Goal: Transaction & Acquisition: Register for event/course

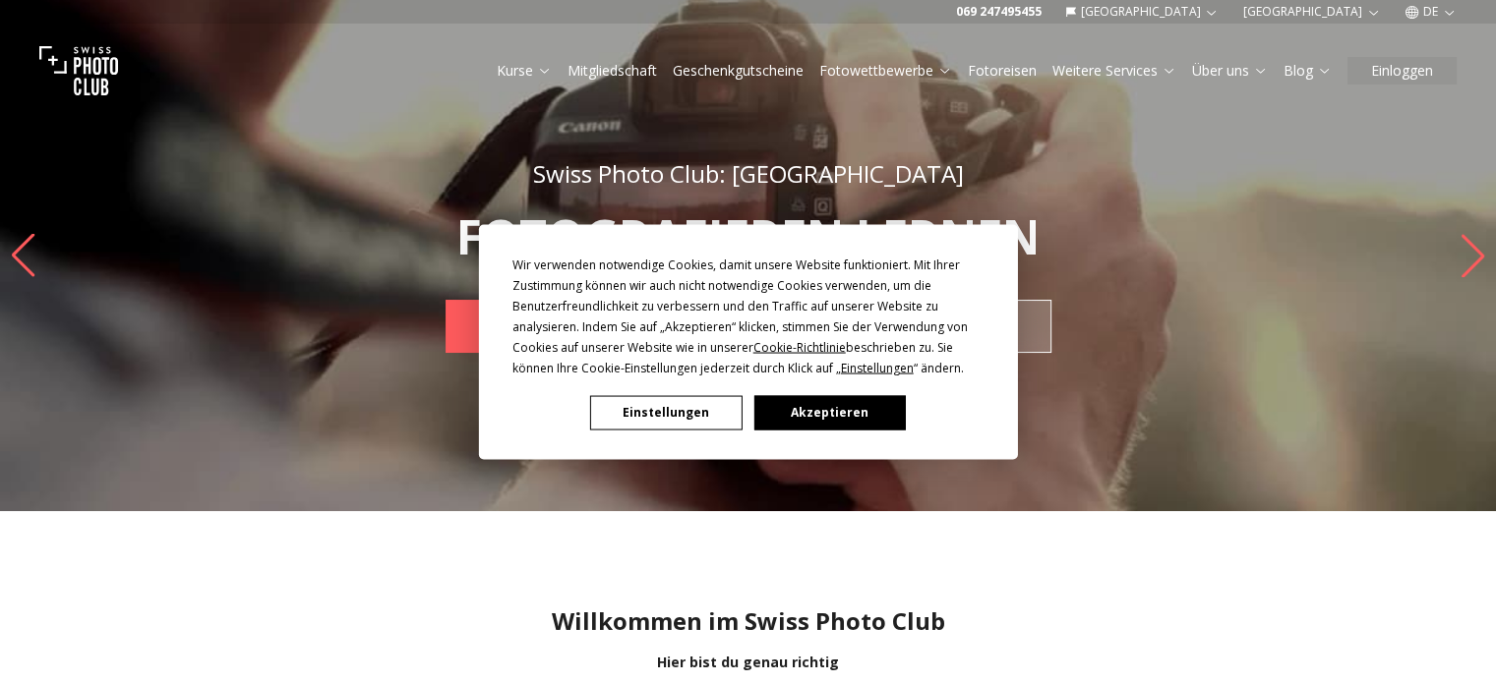
click at [668, 422] on button "Einstellungen" at bounding box center [665, 412] width 151 height 34
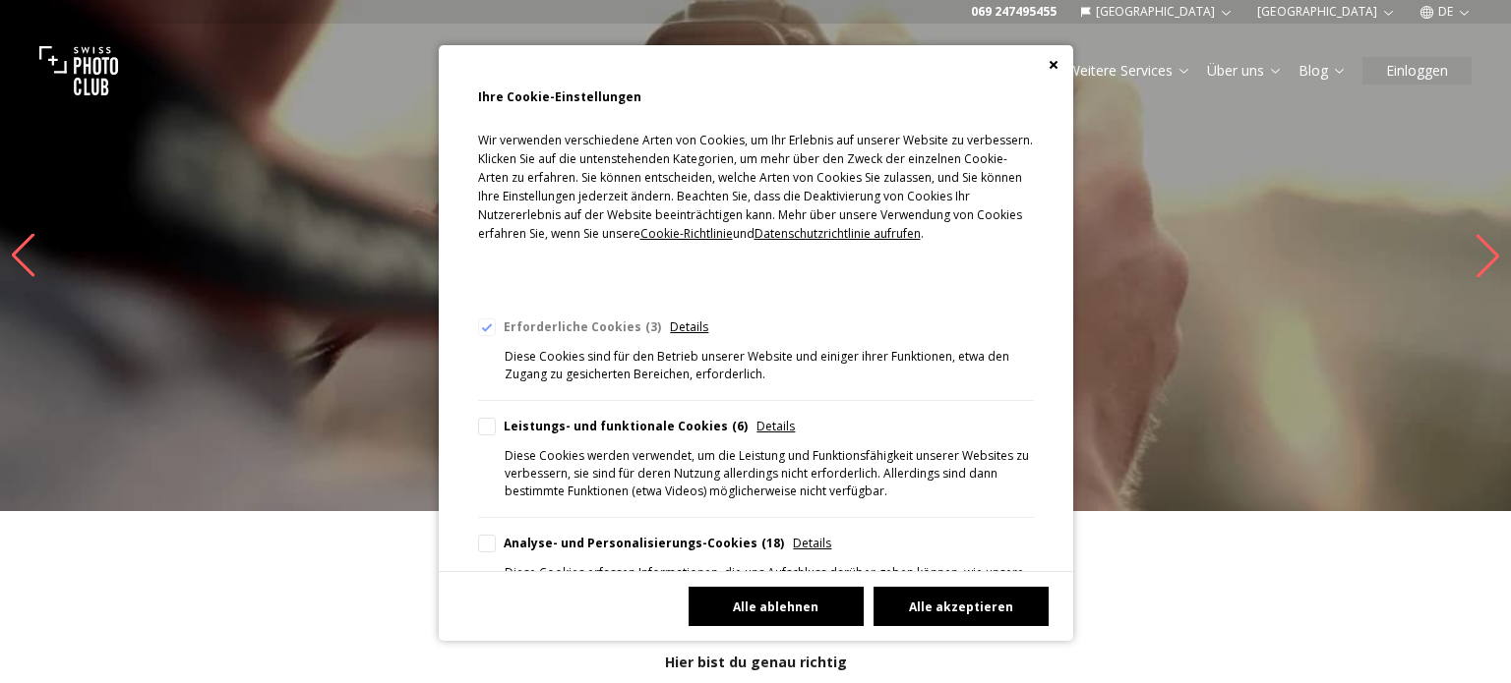
click at [802, 608] on button "Alle ablehnen" at bounding box center [775, 606] width 175 height 39
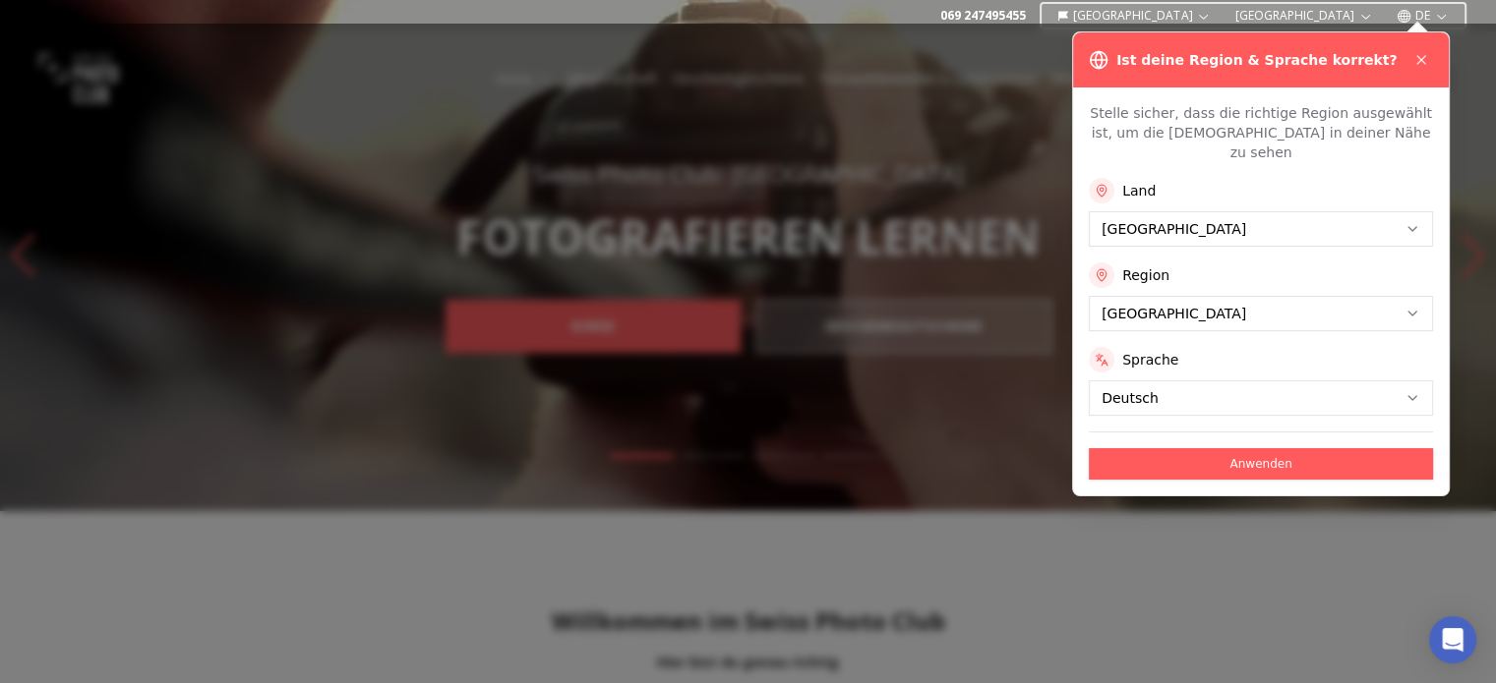
click at [1288, 450] on button "Anwenden" at bounding box center [1261, 463] width 344 height 31
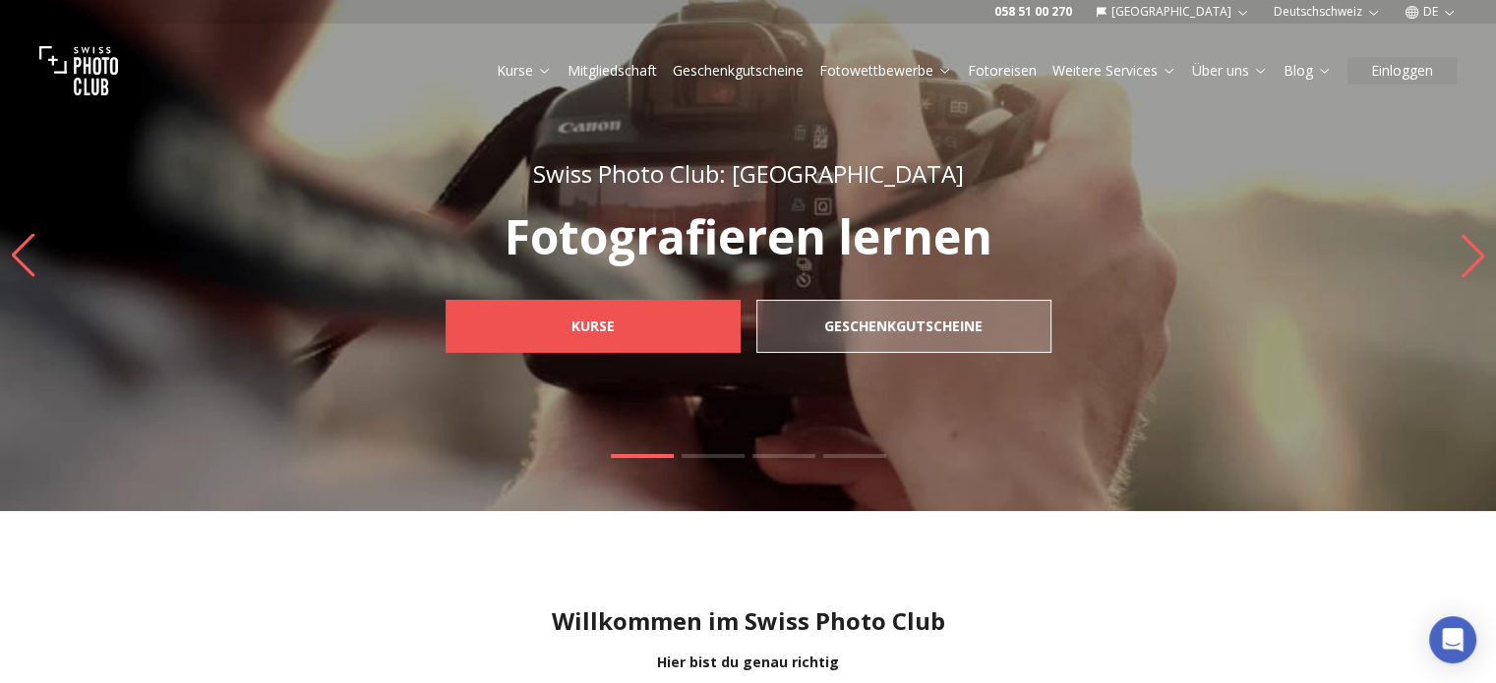
click at [571, 324] on b "Kurse" at bounding box center [592, 327] width 43 height 20
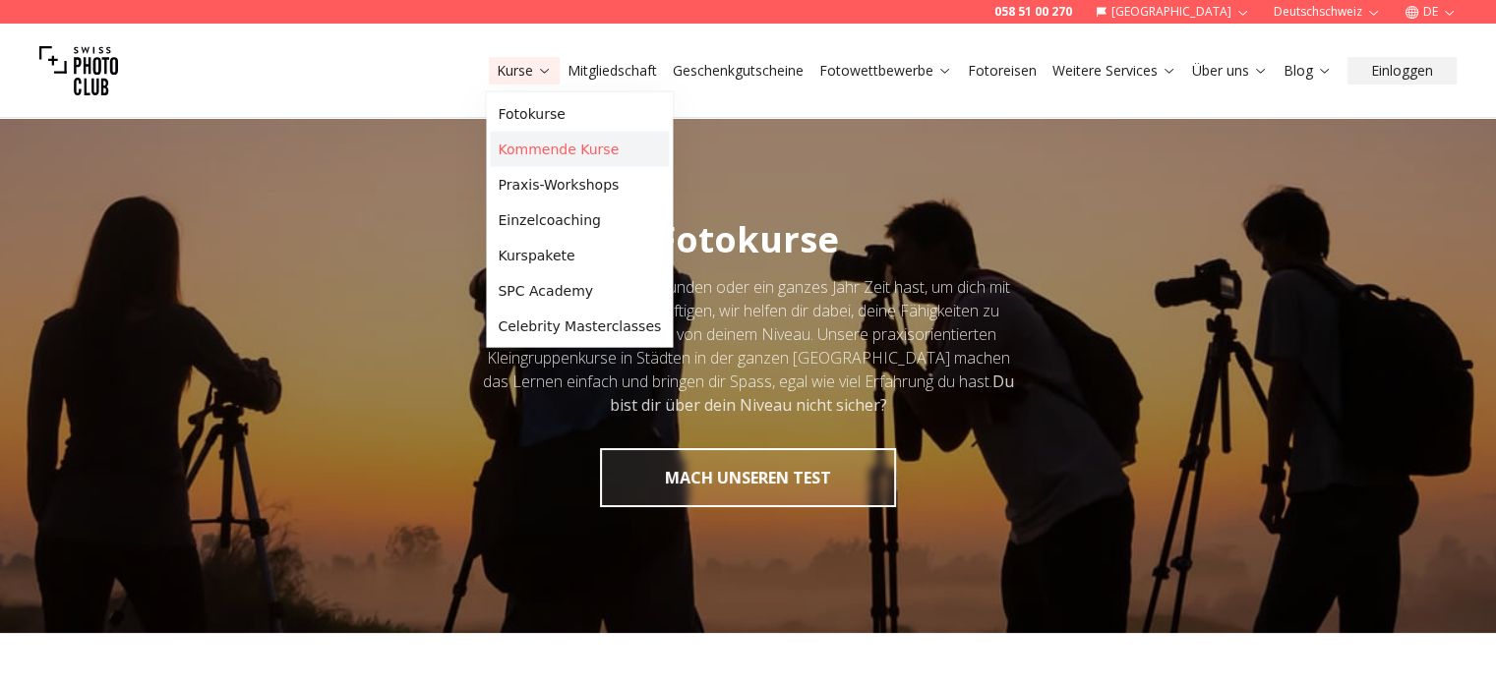
click at [563, 152] on link "Kommende Kurse" at bounding box center [579, 149] width 179 height 35
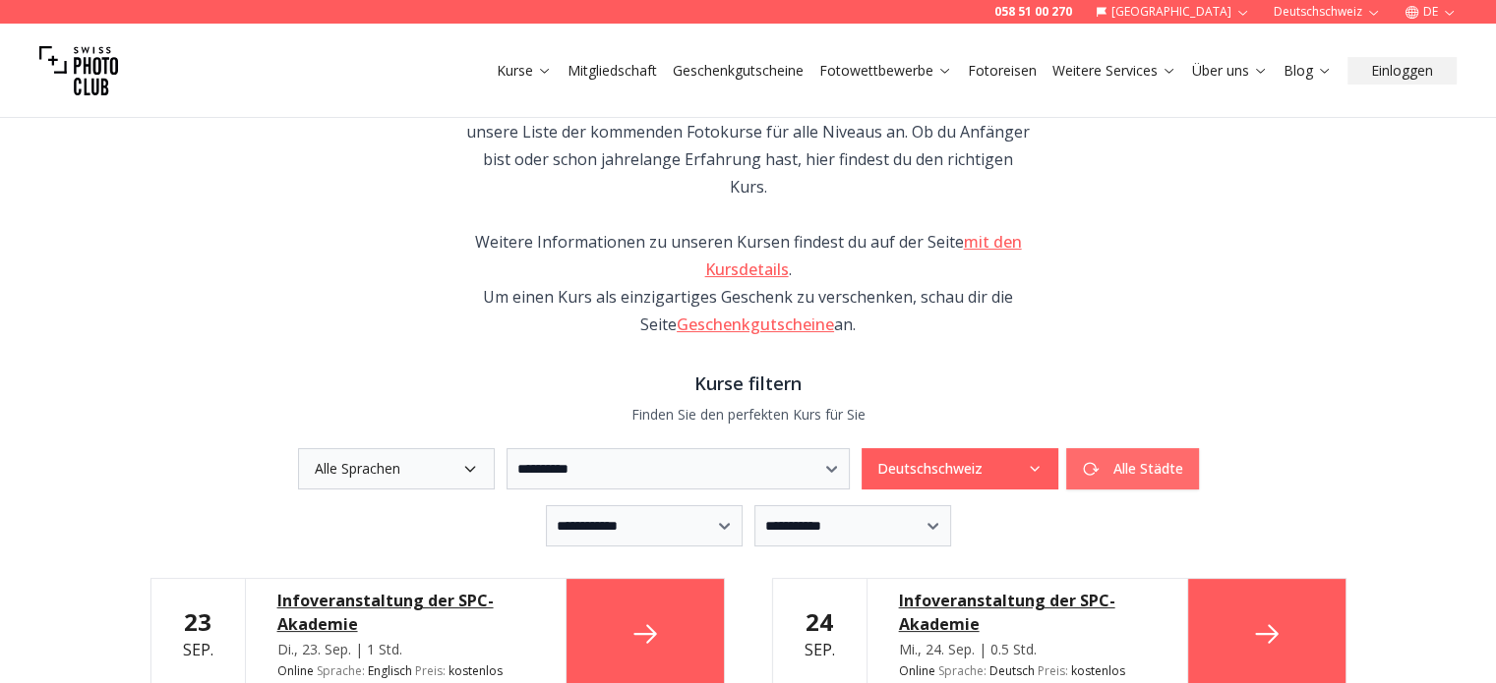
scroll to position [295, 0]
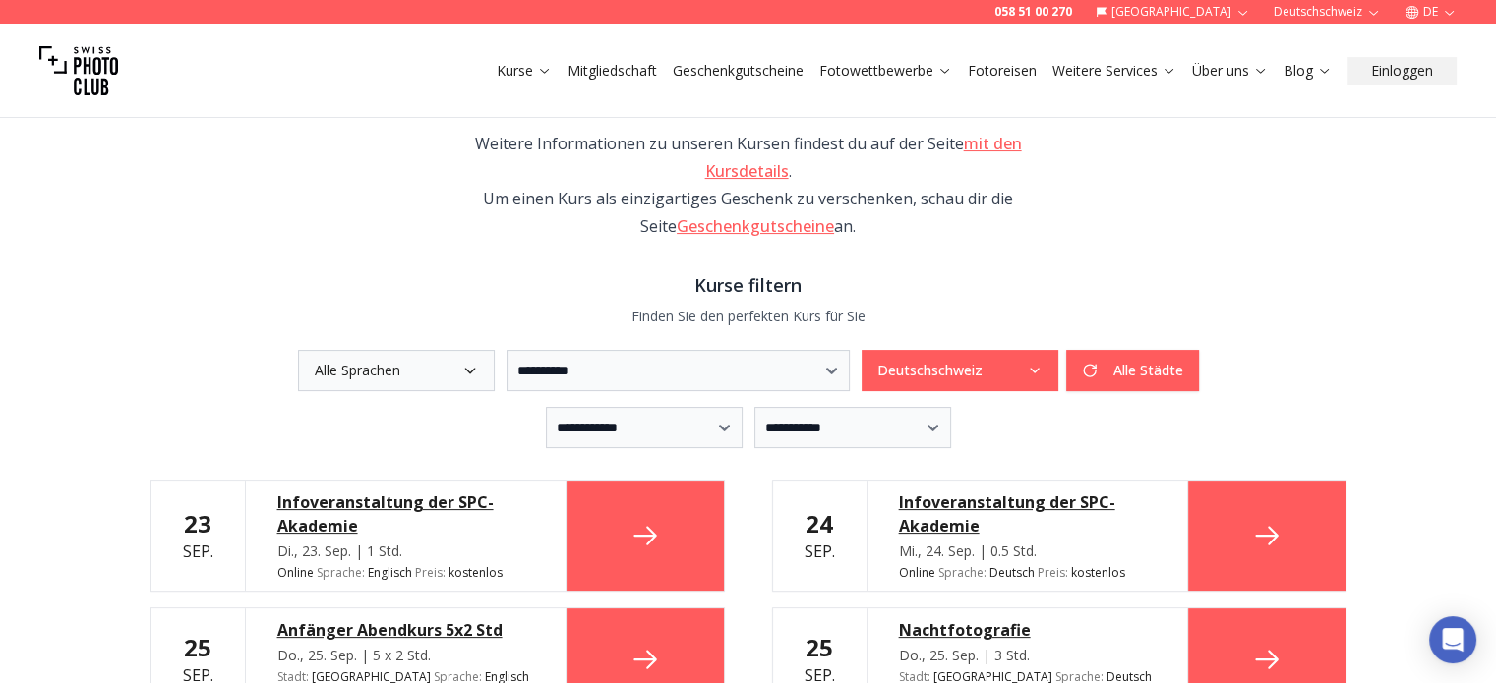
click at [462, 363] on icon "button" at bounding box center [470, 371] width 16 height 16
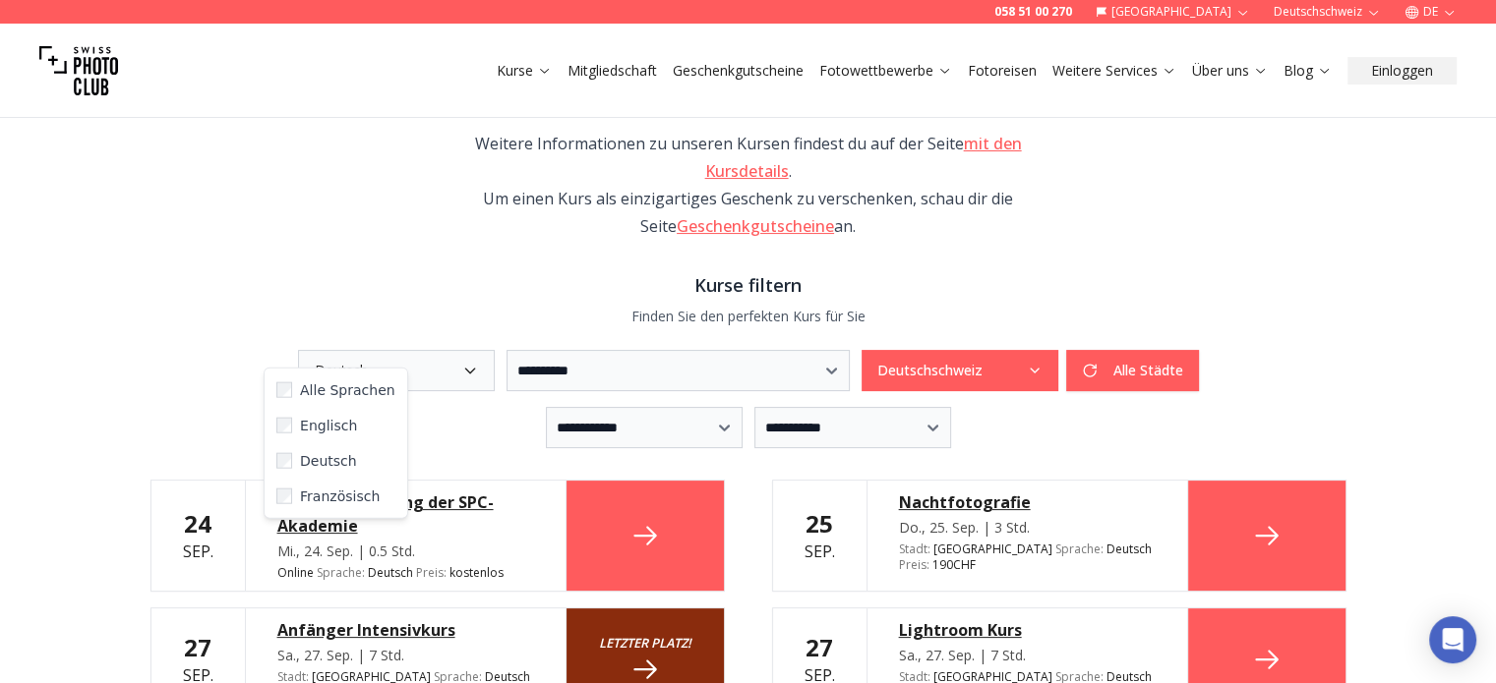
click at [1042, 363] on icon "button" at bounding box center [1035, 371] width 16 height 16
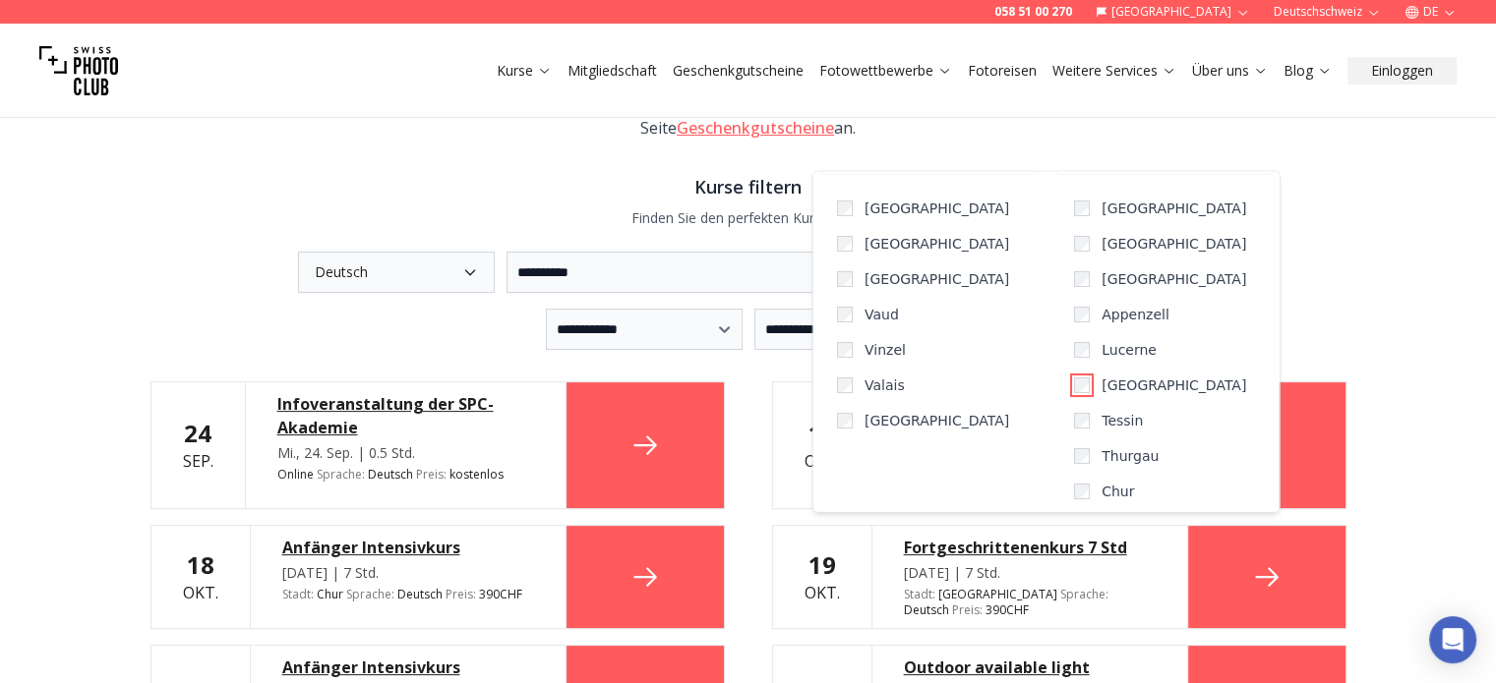
scroll to position [492, 0]
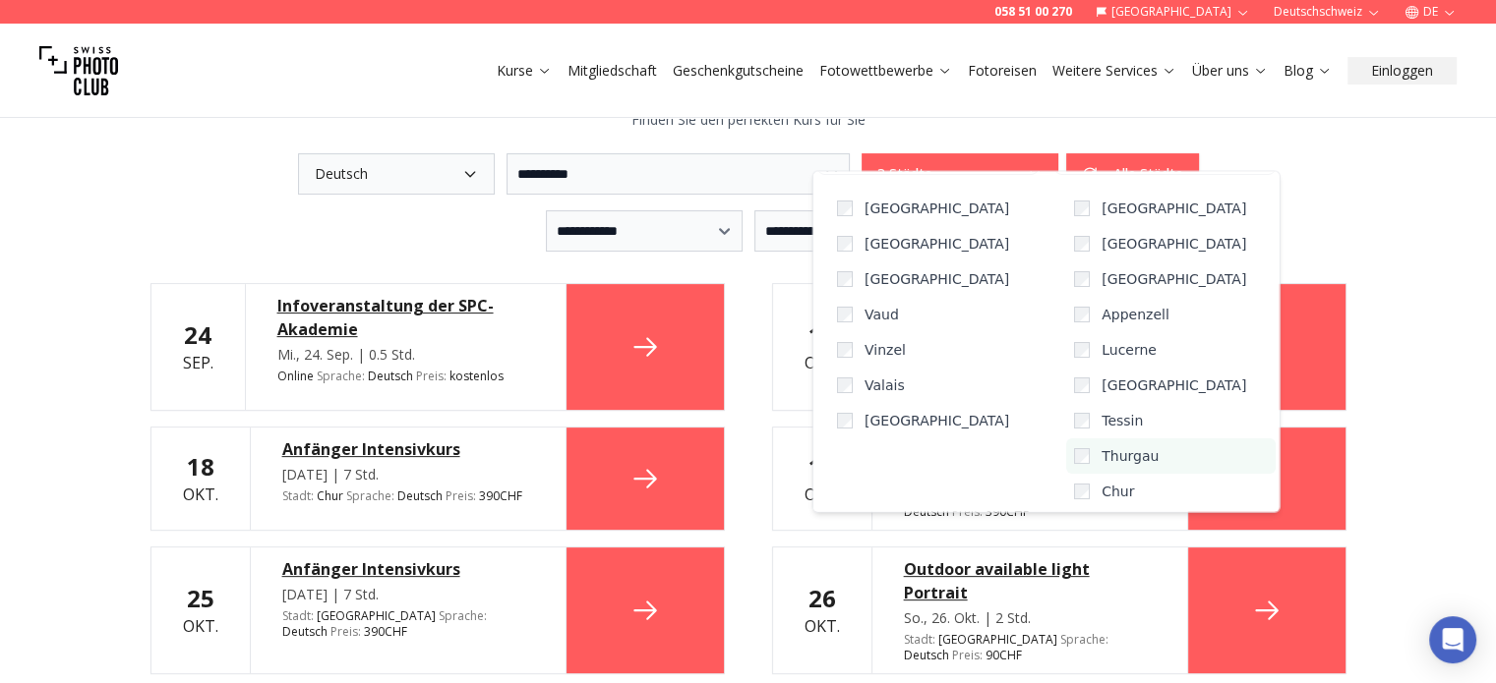
click at [1066, 463] on label "Thurgau" at bounding box center [1170, 456] width 209 height 35
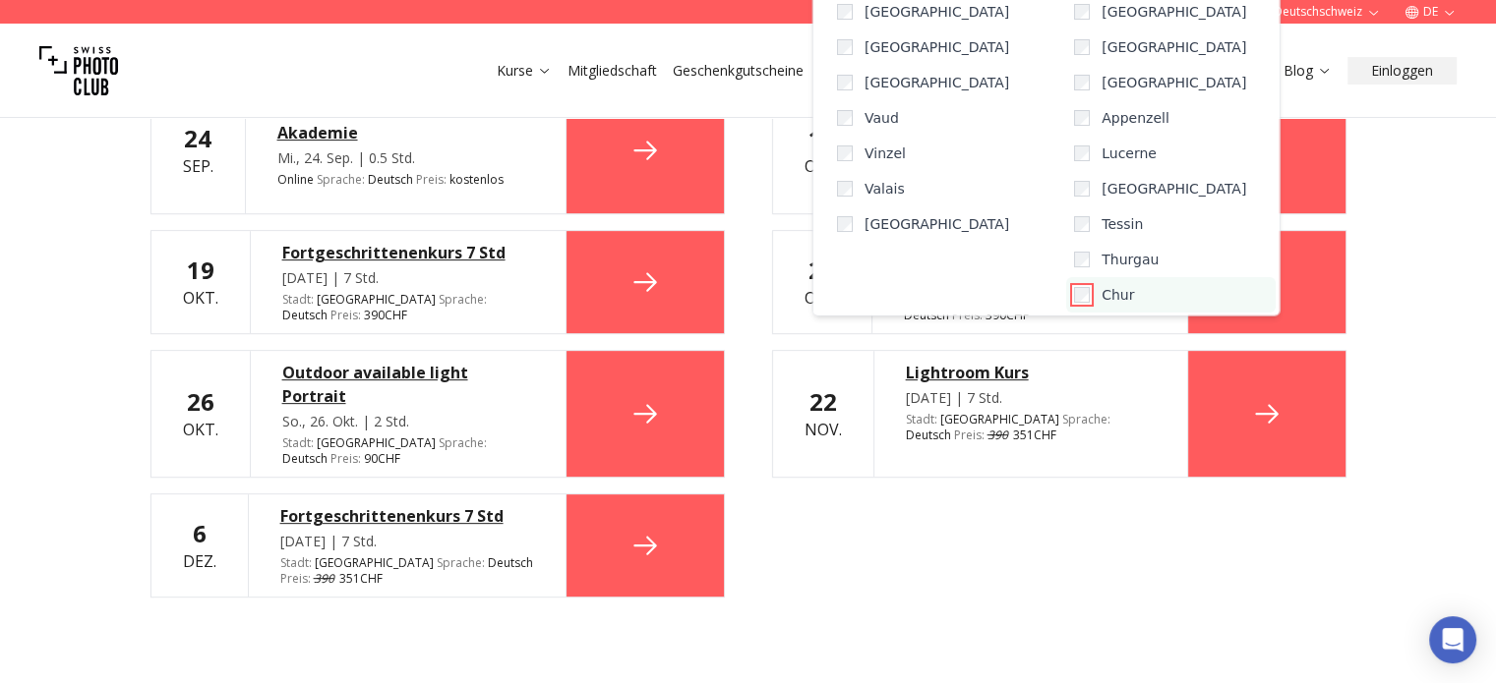
scroll to position [590, 0]
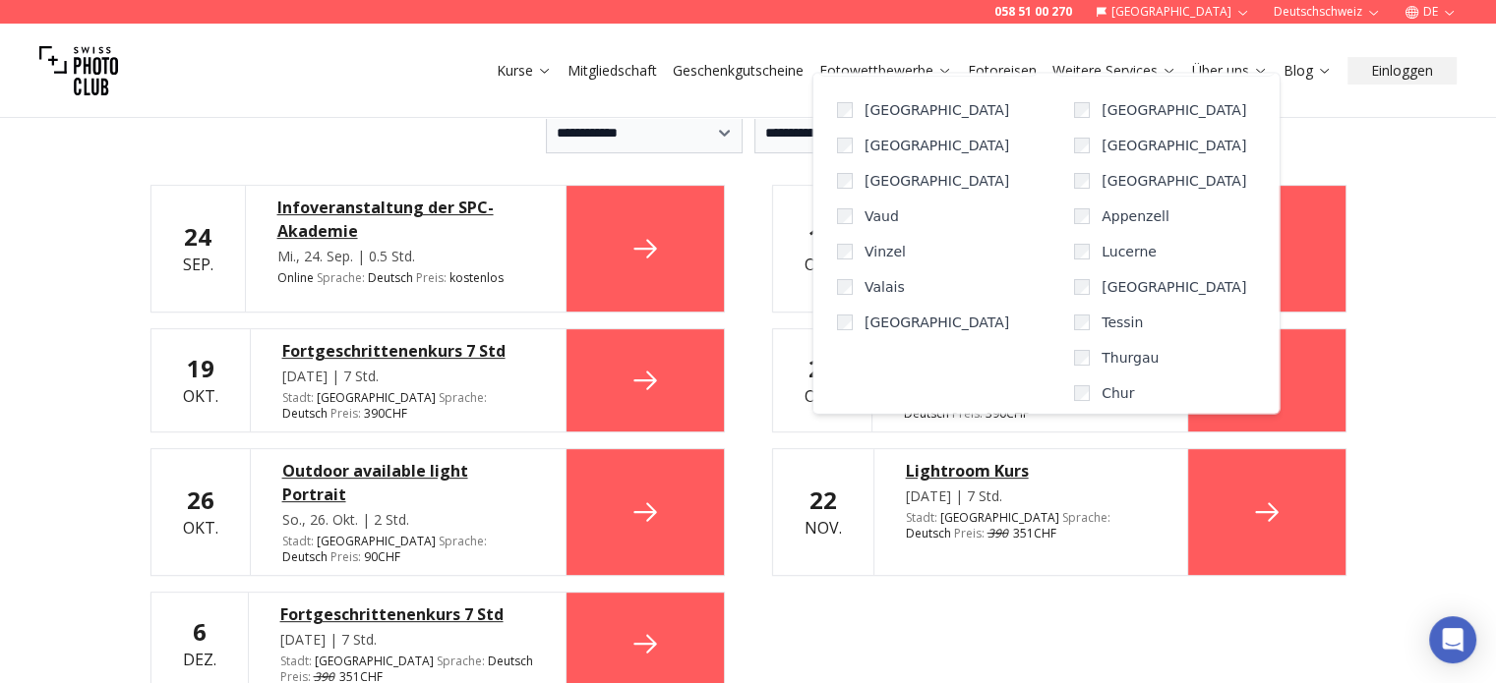
click at [1015, 597] on div "[DATE] Infoveranstaltung der [GEOGRAPHIC_DATA][DATE] | 0.5 Std. Online Sprache …" at bounding box center [748, 440] width 1196 height 511
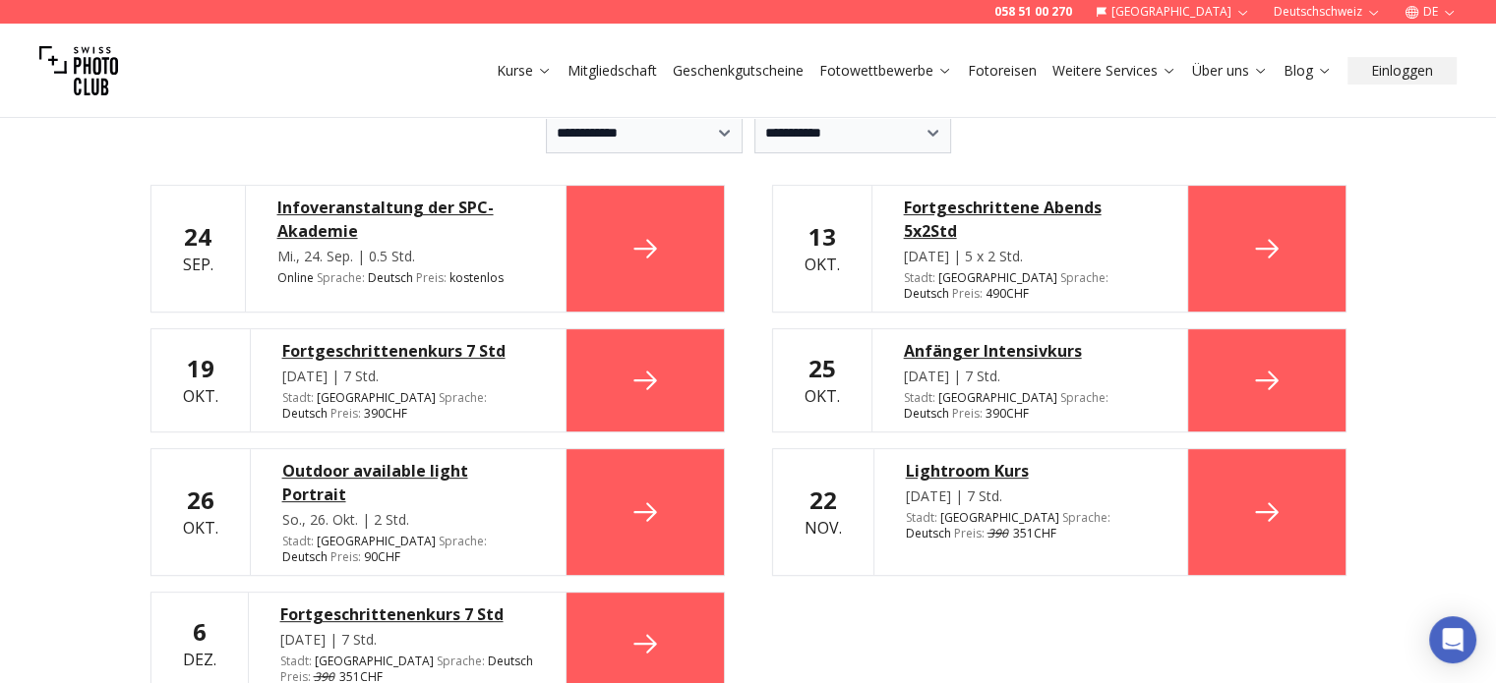
click at [646, 503] on icon at bounding box center [644, 512] width 23 height 19
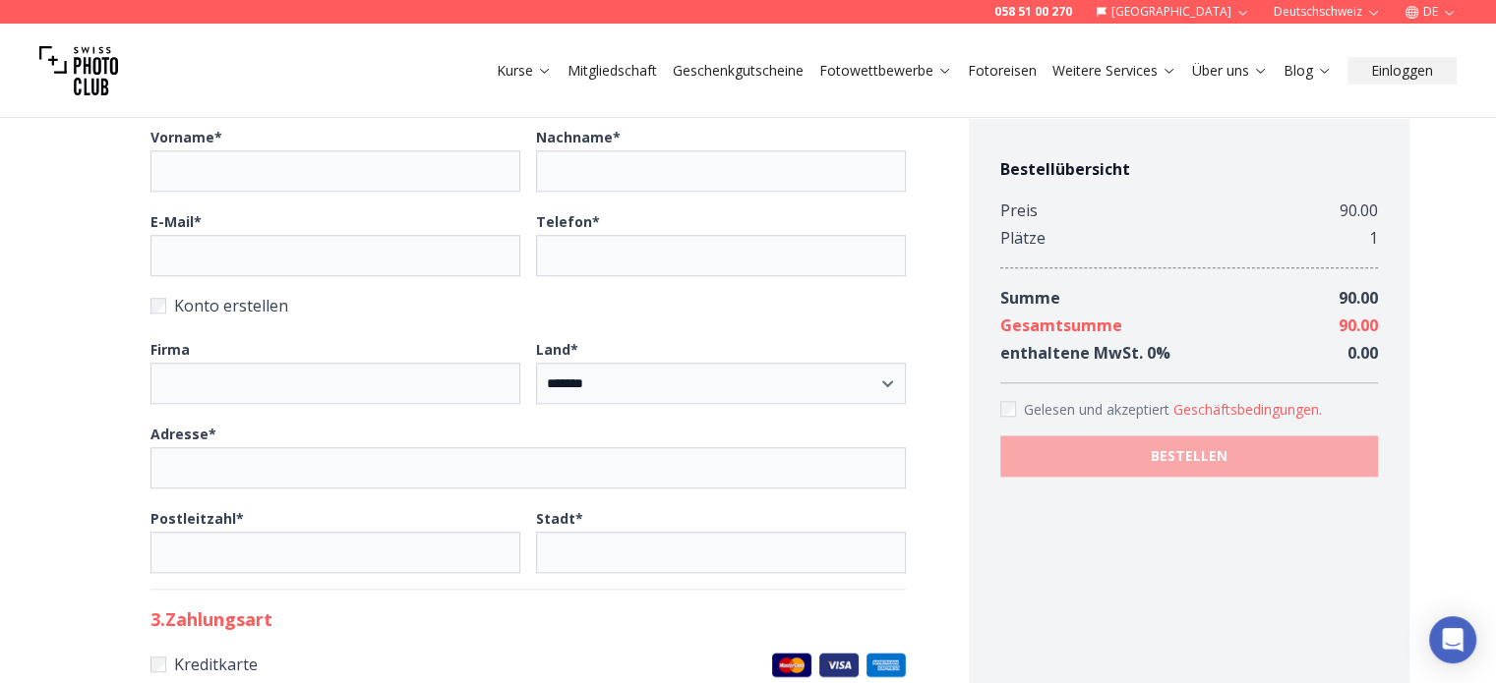
scroll to position [1574, 0]
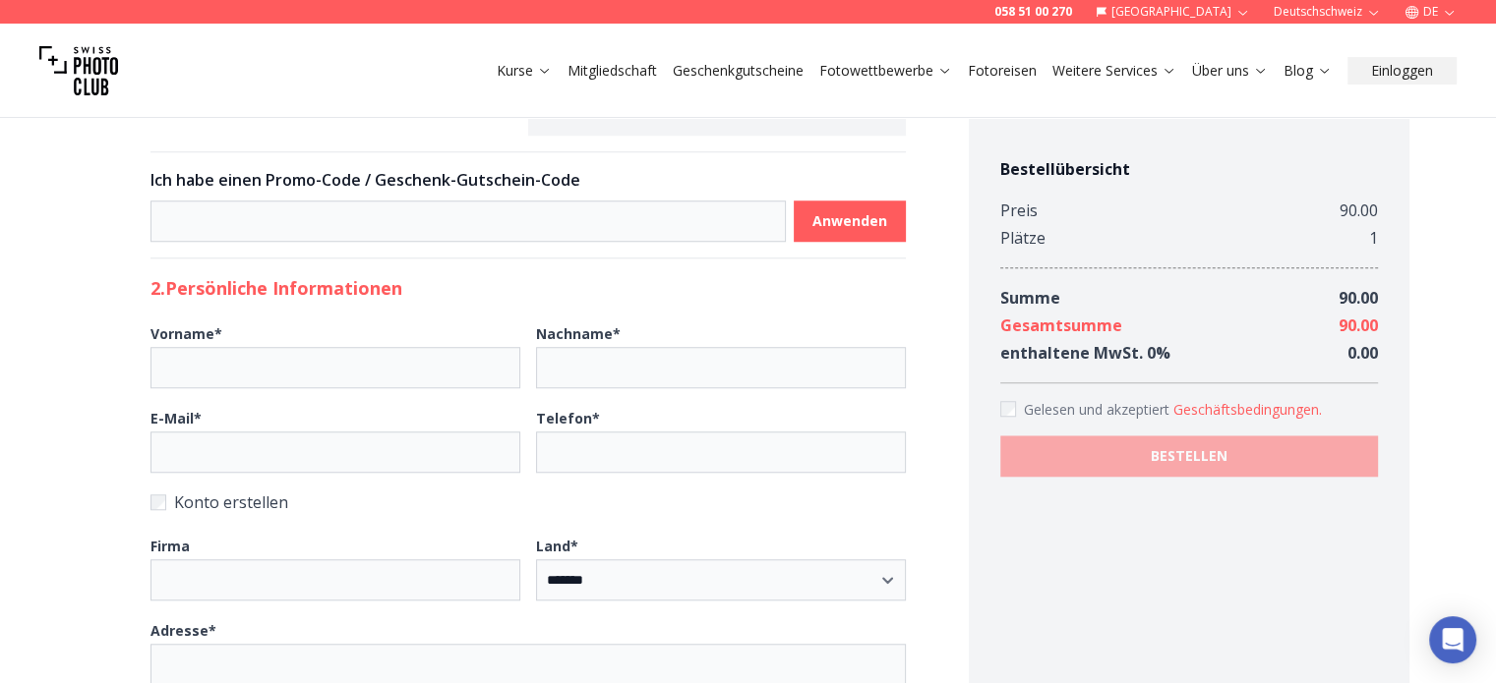
click at [743, 11] on link "[PERSON_NAME]" at bounding box center [735, 1] width 110 height 19
